Goal: Information Seeking & Learning: Find specific fact

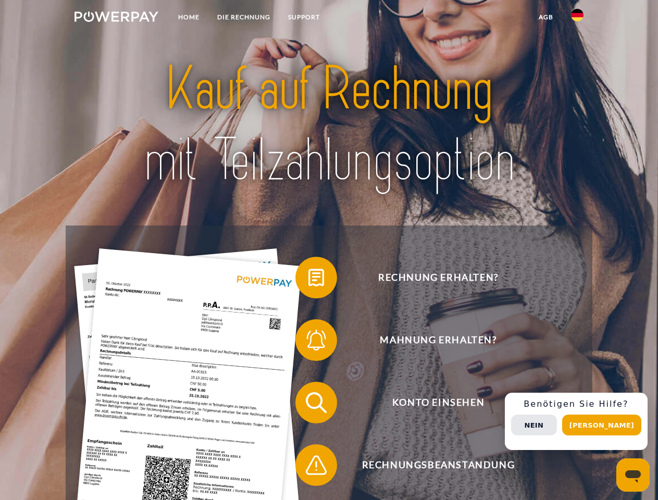
click at [116, 18] on img at bounding box center [117, 16] width 84 height 10
click at [577, 18] on img at bounding box center [577, 15] width 13 height 13
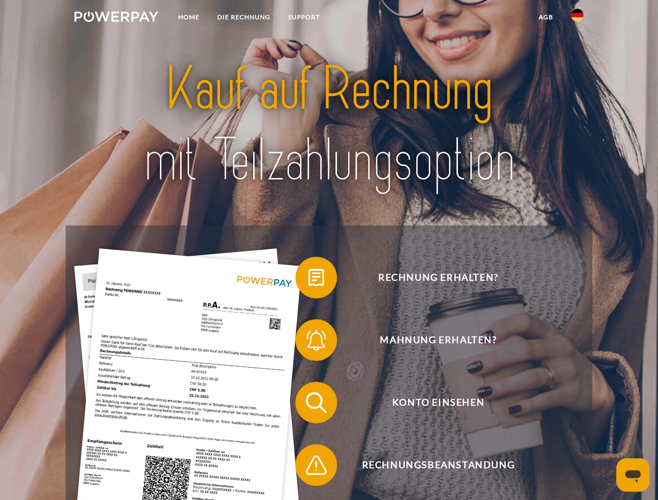
click at [546, 17] on link "agb" at bounding box center [546, 17] width 32 height 19
click at [309, 280] on span at bounding box center [301, 278] width 52 height 52
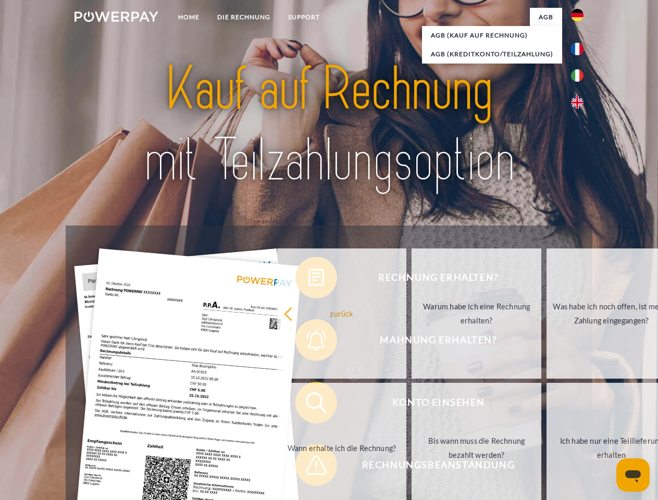
click at [309, 342] on div "Rechnung erhalten? Mahnung erhalten? Konto einsehen" at bounding box center [329, 434] width 526 height 417
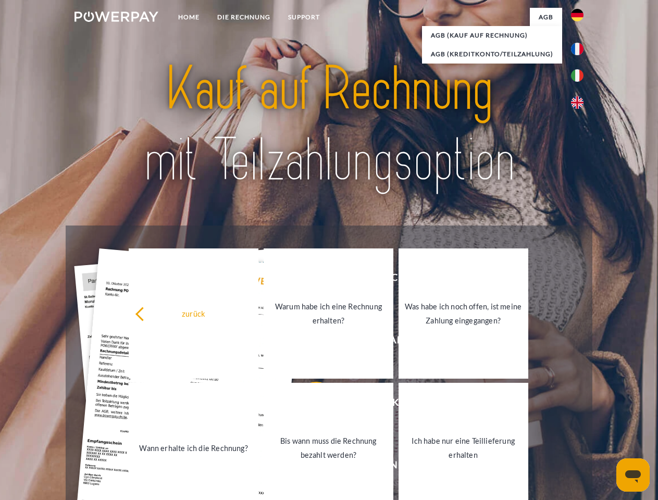
click at [309, 405] on link "Bis wann muss die Rechnung bezahlt werden?" at bounding box center [329, 448] width 130 height 130
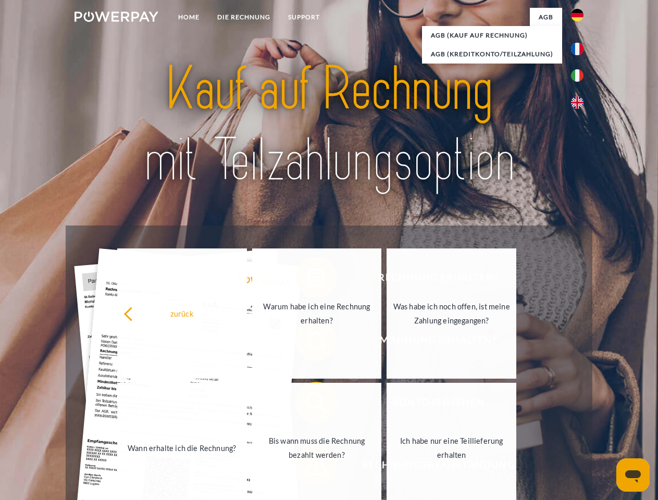
click at [309, 467] on div "Rechnung erhalten? Mahnung erhalten? Konto einsehen" at bounding box center [329, 434] width 526 height 417
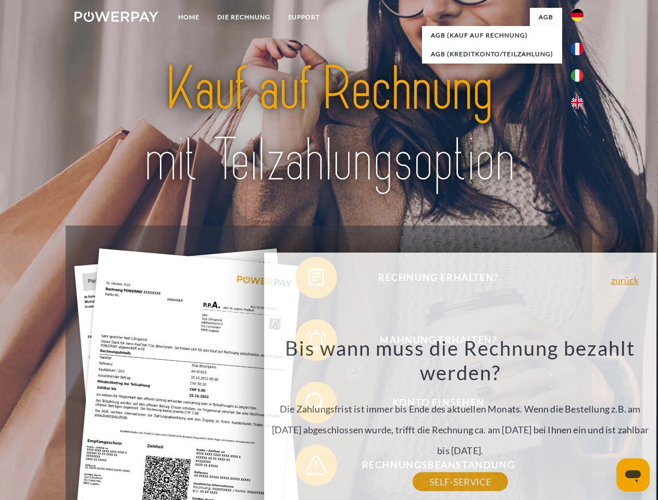
click at [580, 422] on div "Rechnung erhalten? Mahnung erhalten? Konto einsehen" at bounding box center [329, 434] width 526 height 417
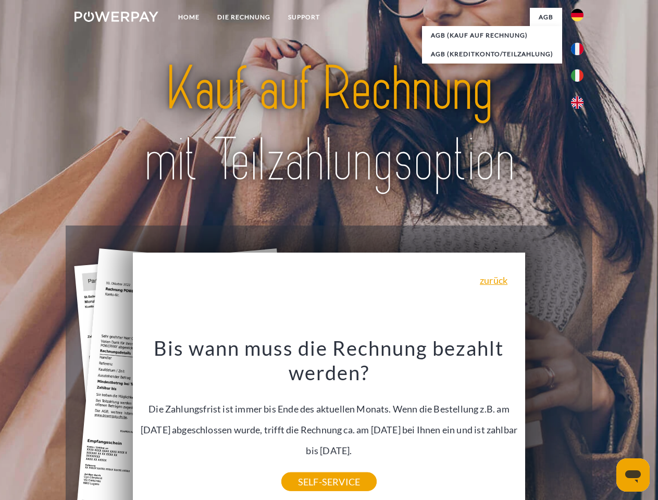
click at [555, 424] on span "Konto einsehen" at bounding box center [438, 403] width 255 height 42
click at [606, 425] on header "Home DIE RECHNUNG SUPPORT" at bounding box center [329, 360] width 658 height 720
